Goal: Information Seeking & Learning: Learn about a topic

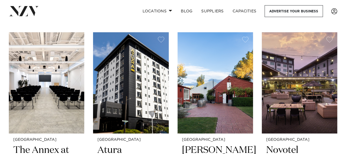
scroll to position [317, 0]
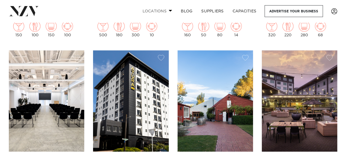
click at [170, 11] on span at bounding box center [171, 11] width 4 height 2
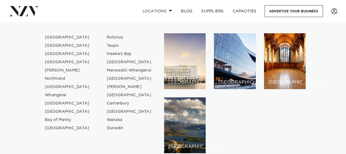
click at [57, 37] on link "[GEOGRAPHIC_DATA]" at bounding box center [67, 37] width 54 height 8
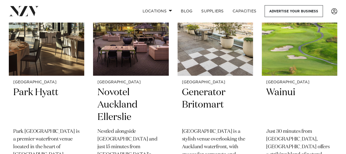
scroll to position [1168, 0]
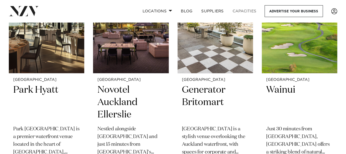
click at [245, 9] on link "Capacities" at bounding box center [244, 11] width 33 height 12
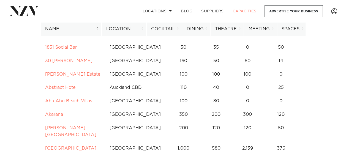
scroll to position [67, 0]
click at [126, 28] on th "Location" at bounding box center [123, 28] width 45 height 13
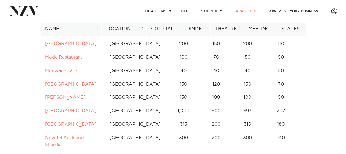
scroll to position [750, 0]
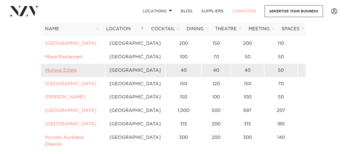
click at [71, 68] on link "Muriwai Estate" at bounding box center [61, 70] width 32 height 4
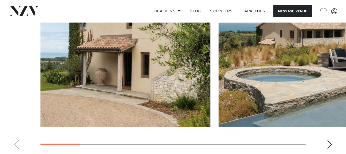
scroll to position [498, 0]
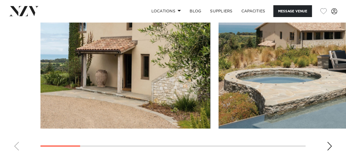
click at [329, 145] on div "Next slide" at bounding box center [329, 146] width 6 height 9
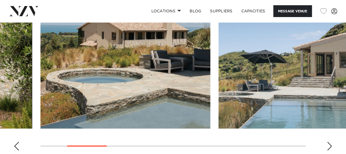
click at [329, 145] on div "Next slide" at bounding box center [329, 146] width 6 height 9
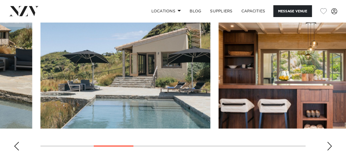
click at [329, 145] on div "Next slide" at bounding box center [329, 146] width 6 height 9
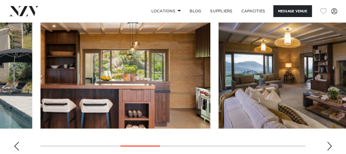
click at [329, 145] on div "Next slide" at bounding box center [329, 146] width 6 height 9
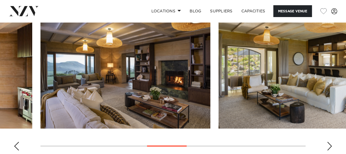
click at [329, 145] on div "Next slide" at bounding box center [329, 146] width 6 height 9
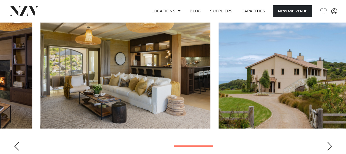
click at [329, 145] on div "Next slide" at bounding box center [329, 146] width 6 height 9
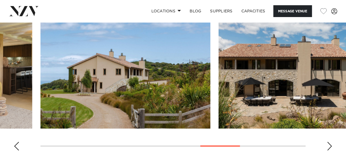
click at [329, 145] on div "Next slide" at bounding box center [329, 146] width 6 height 9
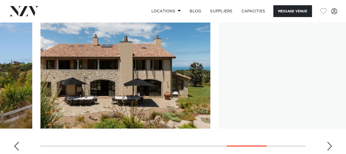
click at [329, 145] on div "Next slide" at bounding box center [329, 146] width 6 height 9
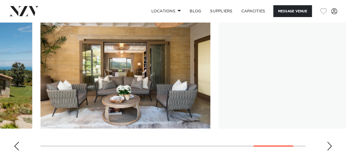
click at [329, 145] on div "Next slide" at bounding box center [329, 146] width 6 height 9
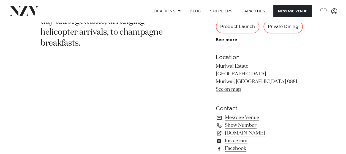
scroll to position [311, 0]
click at [245, 132] on link "muriwaiestate.co.nz" at bounding box center [261, 133] width 90 height 8
